Goal: Check status: Check status

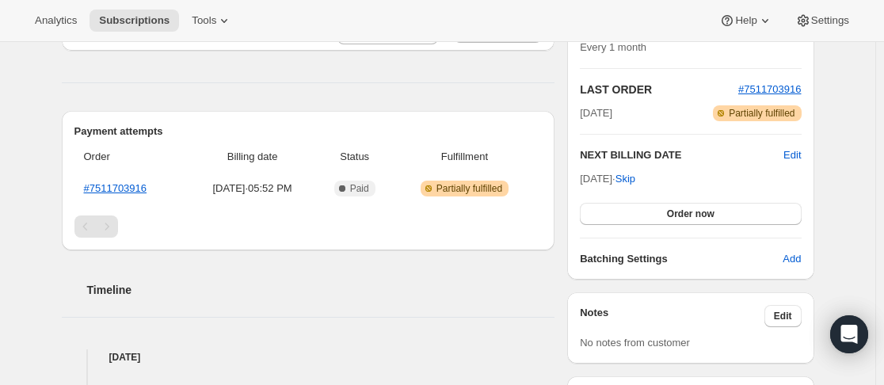
scroll to position [317, 0]
click at [41, 124] on div "Subscription #19466584215. This page is ready Subscription #19466584215 Success…" at bounding box center [438, 310] width 876 height 1171
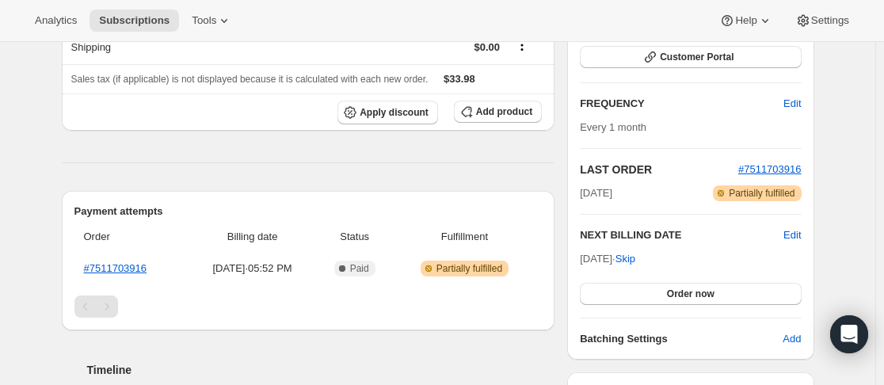
scroll to position [158, 0]
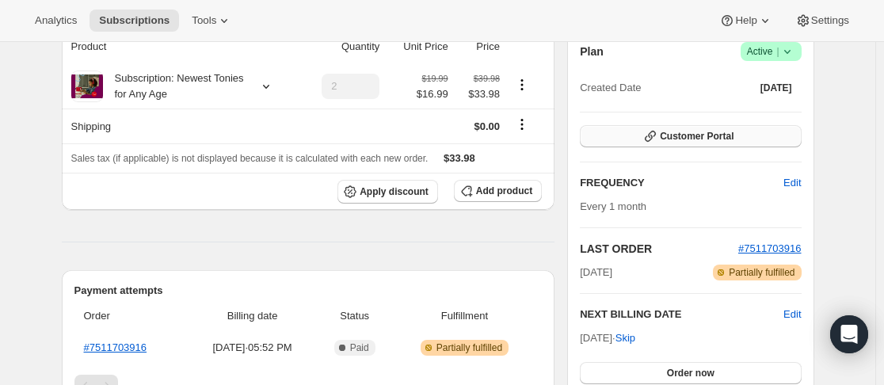
click at [701, 139] on span "Customer Portal" at bounding box center [697, 136] width 74 height 13
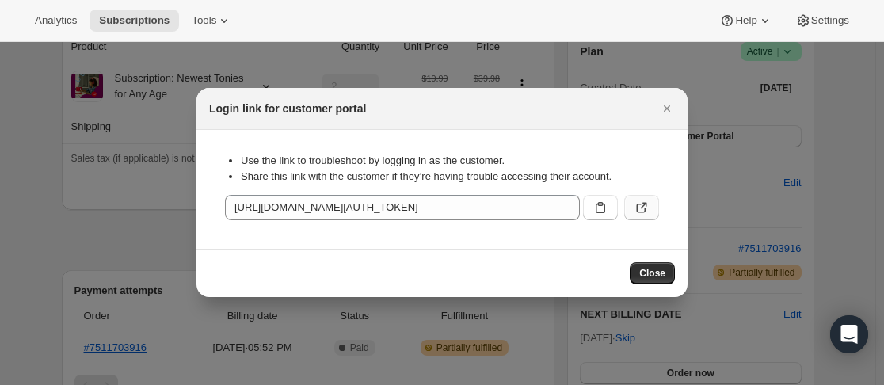
click at [646, 207] on icon ":rc1:" at bounding box center [642, 208] width 16 height 16
click at [668, 112] on icon "Close" at bounding box center [667, 109] width 16 height 16
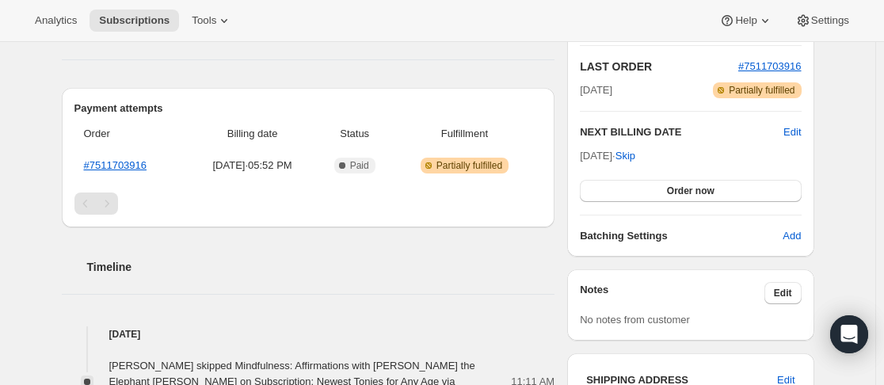
scroll to position [317, 0]
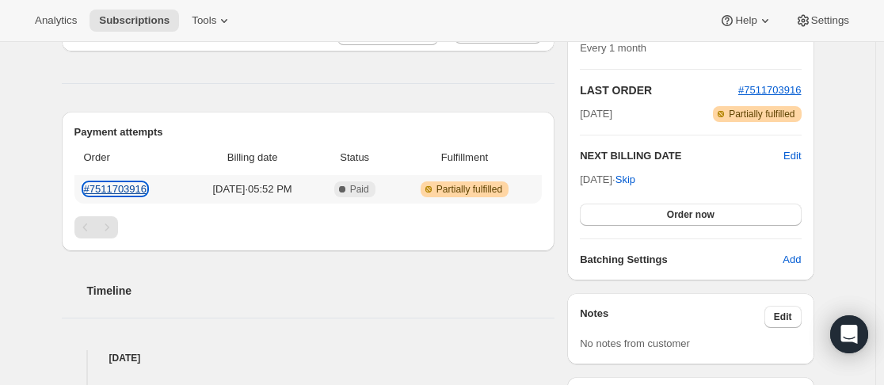
click at [140, 193] on link "#7511703916" at bounding box center [115, 189] width 63 height 12
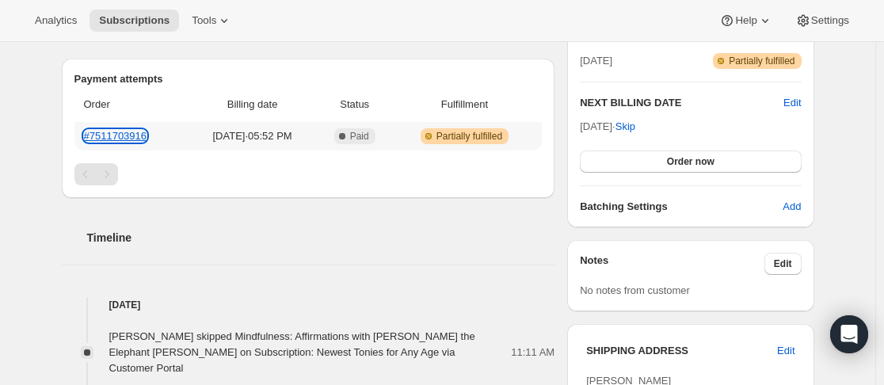
scroll to position [396, 0]
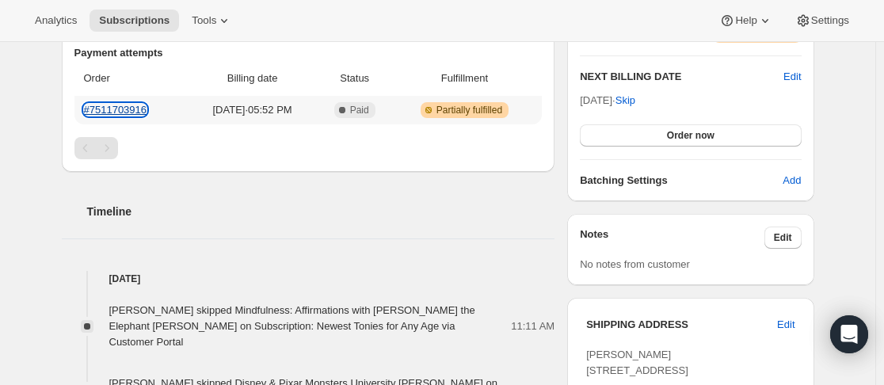
click at [106, 111] on link "#7511703916" at bounding box center [115, 110] width 63 height 12
